Goal: Navigation & Orientation: Find specific page/section

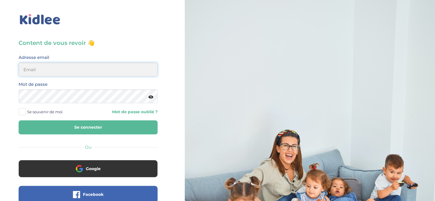
type input "[EMAIL_ADDRESS][DOMAIN_NAME]"
click at [78, 131] on button "Se connecter" at bounding box center [88, 127] width 139 height 14
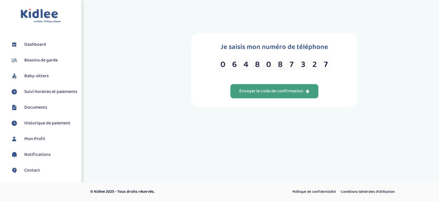
click at [257, 93] on div "Envoyer le code de confirmation" at bounding box center [274, 91] width 70 height 7
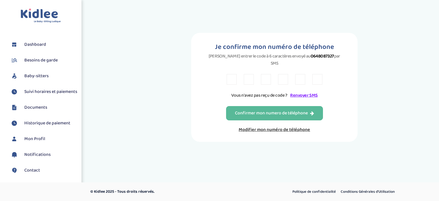
click at [232, 74] on input "text" at bounding box center [232, 79] width 10 height 11
type input "4"
type input "L"
type input "D"
type input "K"
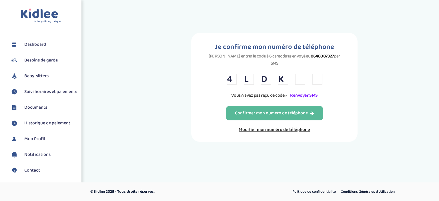
type input "M"
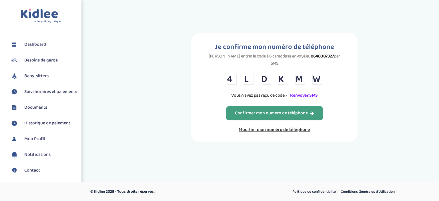
type input "W"
click at [248, 110] on div "Confirmer mon numero de téléphone" at bounding box center [274, 113] width 79 height 7
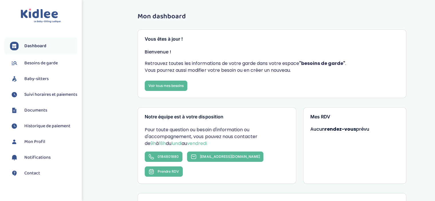
click at [42, 81] on span "Baby-sitters" at bounding box center [36, 79] width 24 height 7
